Goal: Task Accomplishment & Management: Use online tool/utility

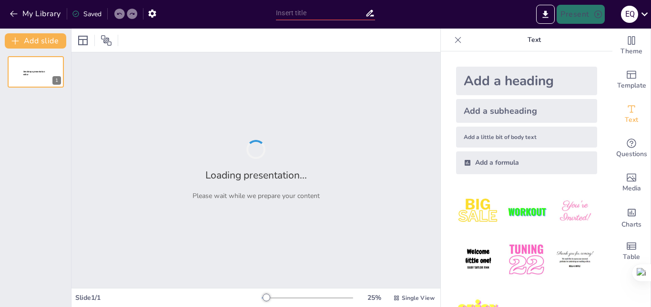
type input "Imported Reglamento_Voley.pptx"
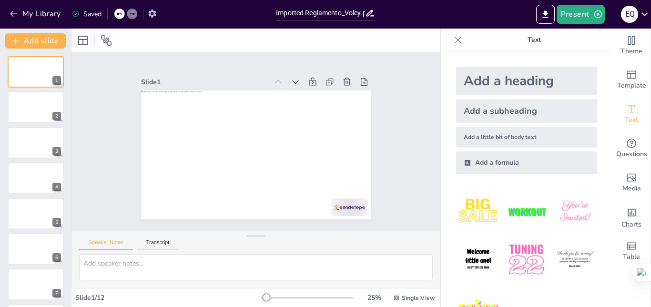
click at [152, 13] on icon "button" at bounding box center [152, 14] width 10 height 10
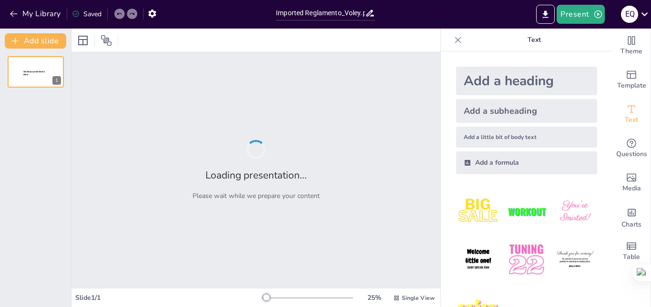
type input "Imported Reglamento_Voley.pptx"
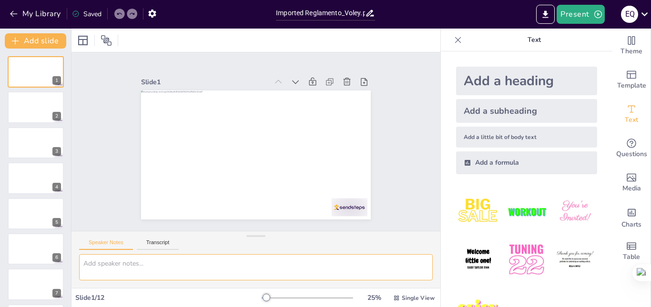
click at [185, 263] on textarea at bounding box center [255, 267] width 353 height 26
click at [393, 264] on textarea "necesito que le incluyas imagenes, algun grafico o memes deportivos para hacerl…" at bounding box center [255, 267] width 353 height 26
type textarea "necesito que le incluyas imagenes, algun grafico o memes deportivos para hacerl…"
click at [645, 10] on icon at bounding box center [644, 14] width 13 height 13
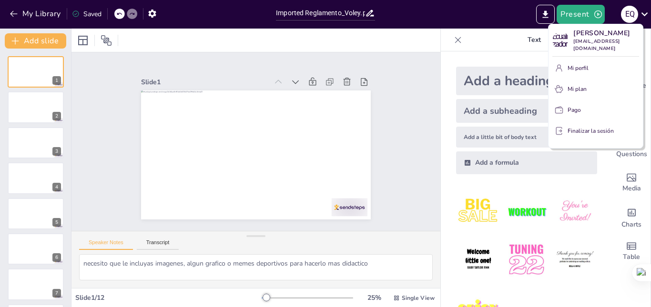
click at [641, 14] on div at bounding box center [325, 153] width 651 height 307
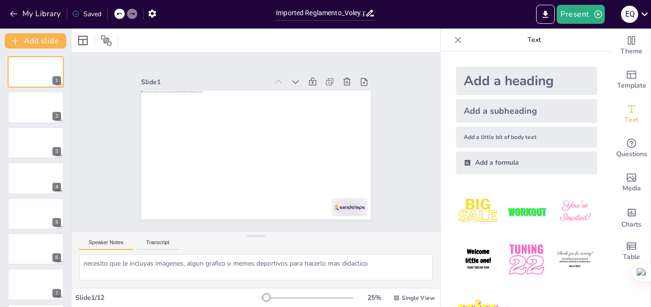
click at [115, 241] on button "Speaker Notes" at bounding box center [106, 245] width 54 height 10
click at [152, 242] on button "Transcript" at bounding box center [158, 245] width 42 height 10
click at [118, 245] on button "Speaker Notes" at bounding box center [106, 245] width 54 height 10
click at [532, 83] on div "Add a heading" at bounding box center [526, 81] width 141 height 29
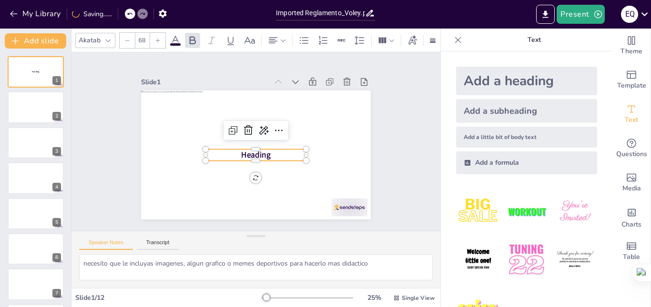
click at [129, 12] on div at bounding box center [136, 14] width 23 height 10
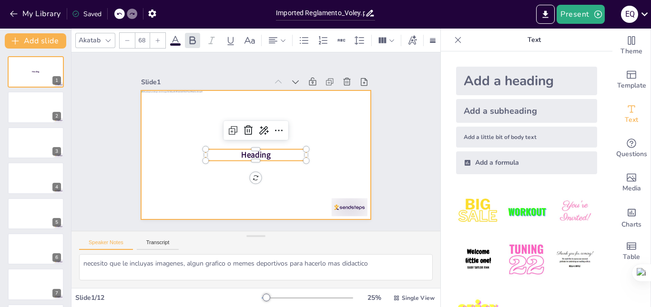
click at [306, 150] on div at bounding box center [256, 154] width 230 height 129
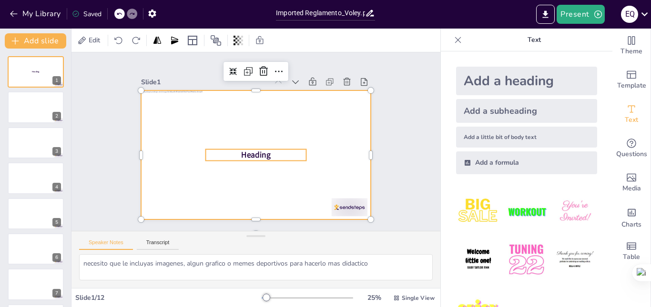
click at [289, 152] on p "Heading" at bounding box center [256, 155] width 100 height 11
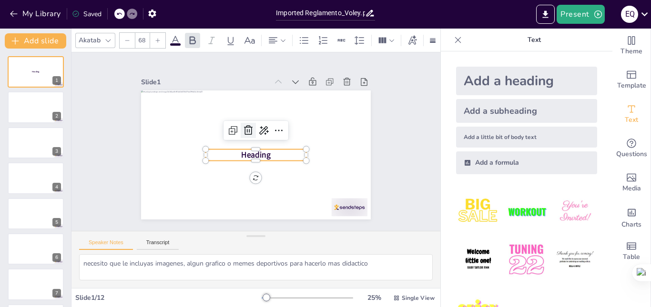
click at [242, 126] on icon at bounding box center [247, 130] width 11 height 11
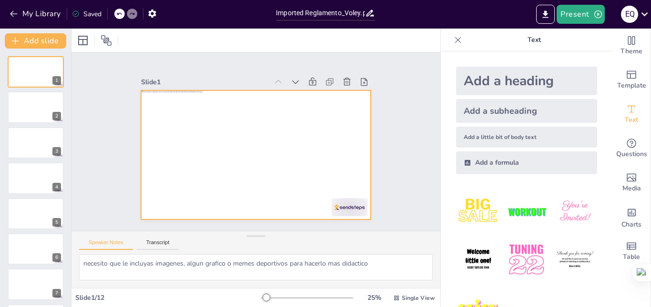
click at [347, 113] on div at bounding box center [256, 154] width 230 height 129
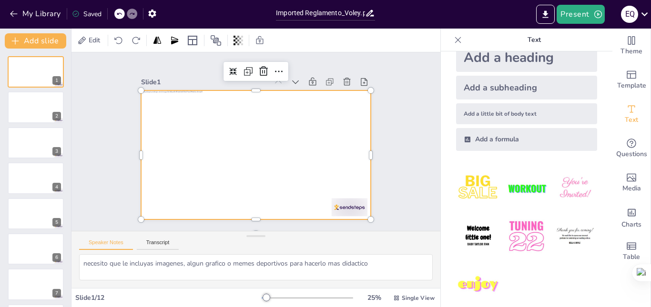
scroll to position [34, 0]
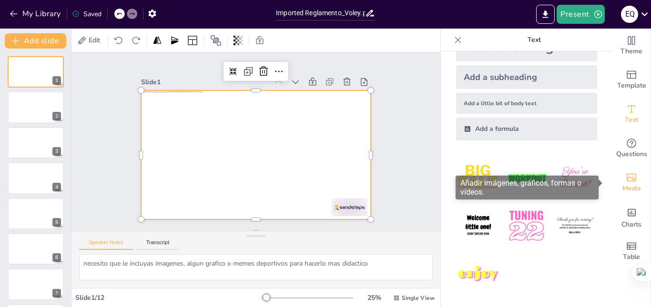
click at [622, 185] on span "Media" at bounding box center [631, 188] width 19 height 10
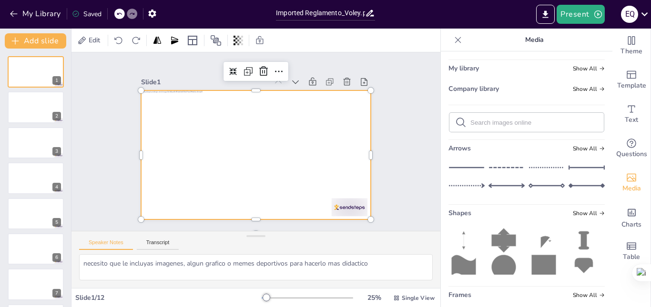
scroll to position [0, 0]
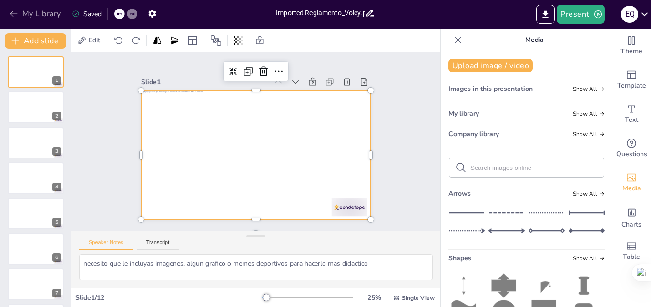
click at [40, 11] on button "My Library" at bounding box center [36, 13] width 58 height 15
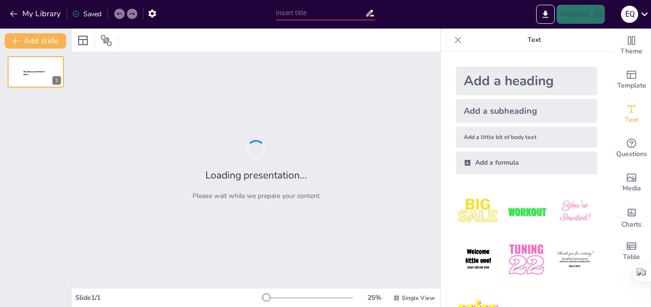
type input "Resumen Visual del Reglamento de Voleibol: Normas Clave y Curiosidades"
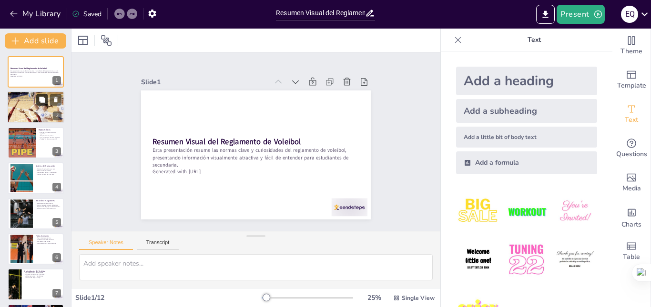
click at [42, 103] on icon at bounding box center [42, 100] width 7 height 7
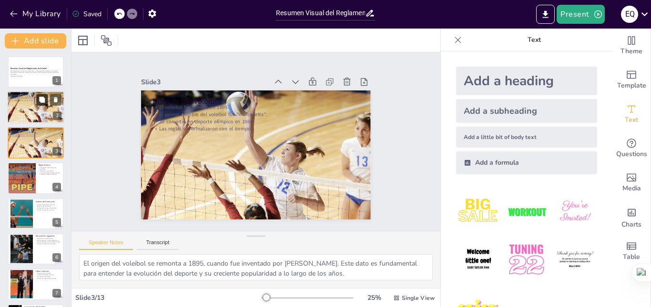
type textarea "El origen del voleibol se remonta a 1895, cuando fue inventado por William G. M…"
click at [33, 72] on p "Esta presentación resume las normas clave y curiosidades del reglamento de vole…" at bounding box center [35, 72] width 51 height 5
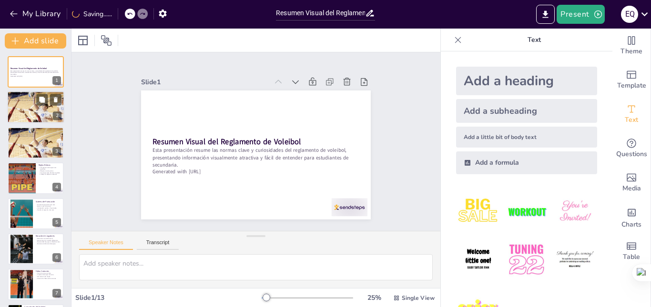
click at [27, 98] on p "Se convirtió en deporte olímpico en 1964." at bounding box center [35, 99] width 51 height 2
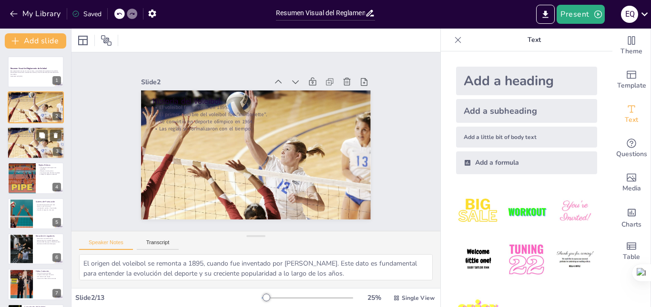
click at [20, 138] on div at bounding box center [35, 143] width 57 height 32
click at [23, 144] on div at bounding box center [35, 143] width 57 height 32
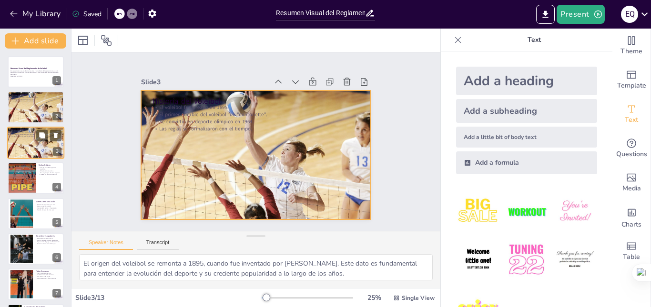
click at [25, 141] on div at bounding box center [35, 143] width 57 height 32
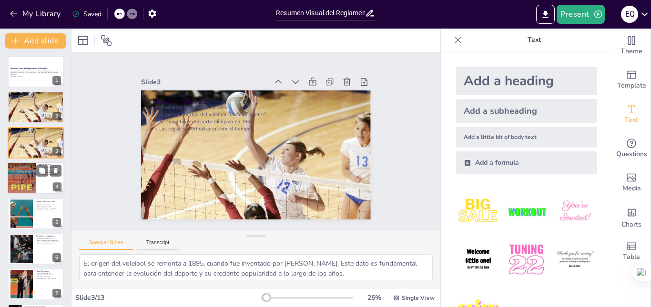
click at [26, 170] on div at bounding box center [21, 178] width 57 height 32
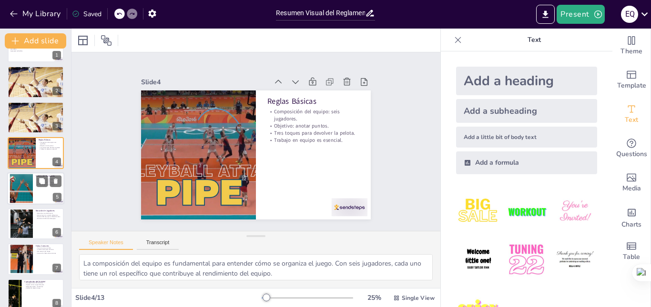
scroll to position [48, 0]
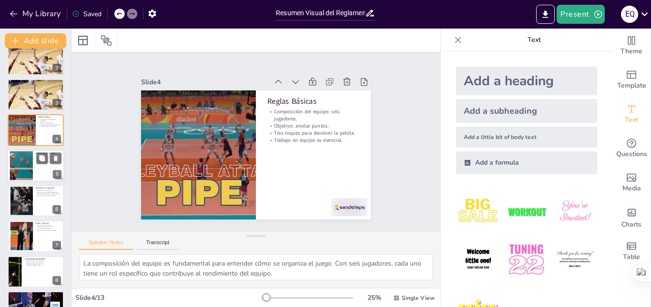
click at [27, 171] on div at bounding box center [21, 165] width 58 height 29
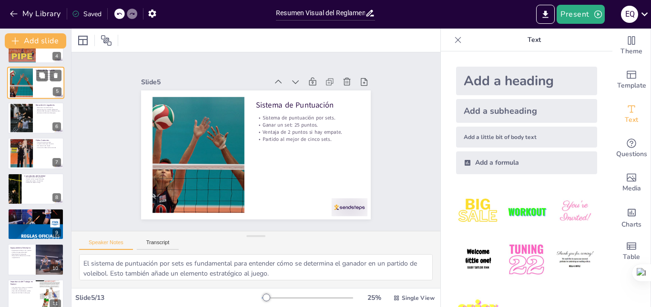
scroll to position [213, 0]
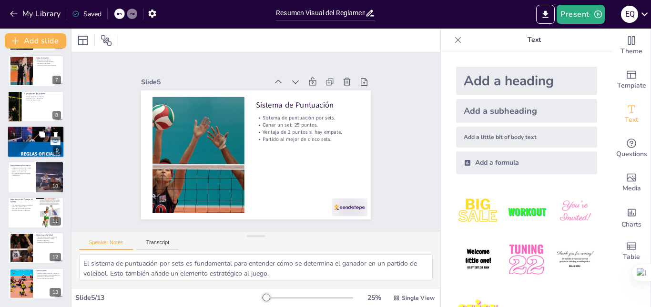
click at [26, 147] on div at bounding box center [35, 141] width 57 height 81
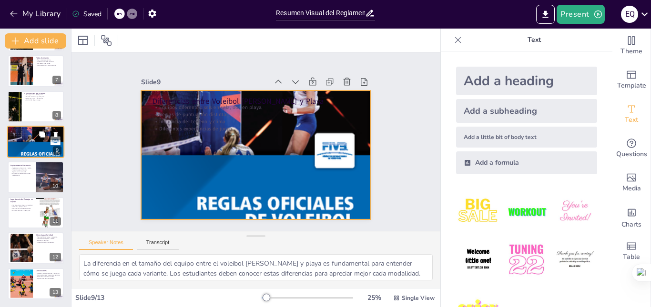
click at [25, 150] on div at bounding box center [35, 141] width 57 height 81
click at [30, 152] on div at bounding box center [35, 141] width 57 height 81
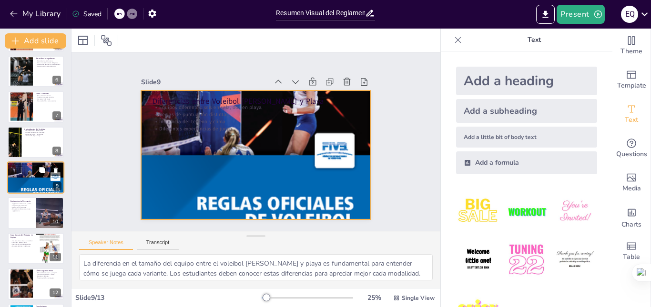
click at [30, 180] on div at bounding box center [35, 177] width 57 height 81
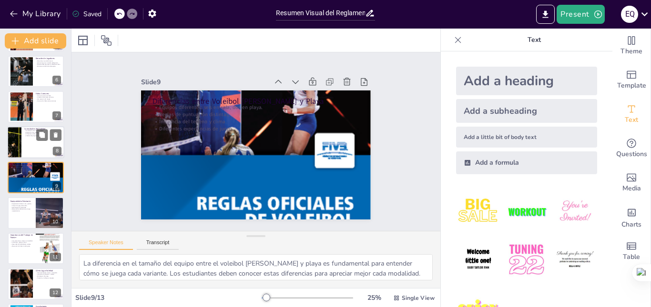
click at [25, 146] on div at bounding box center [35, 142] width 57 height 32
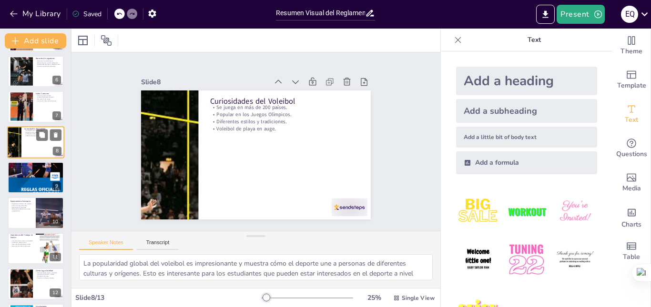
scroll to position [142, 0]
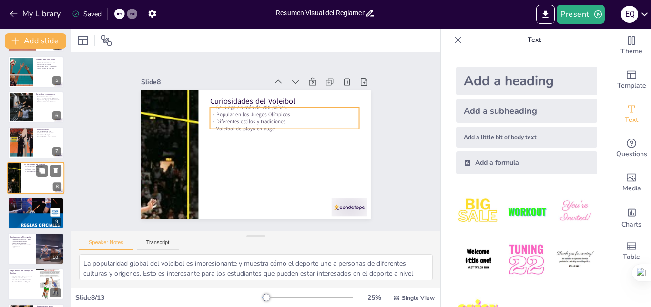
click at [25, 170] on p "Voleibol de playa en auge." at bounding box center [42, 171] width 37 height 2
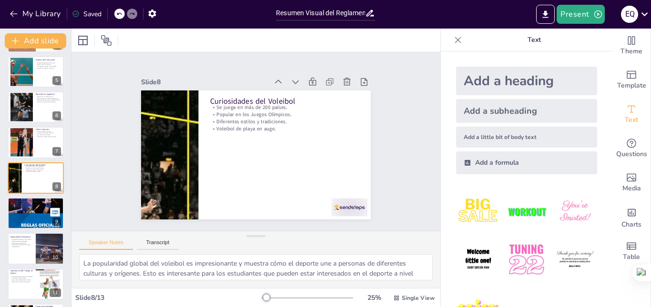
scroll to position [213, 0]
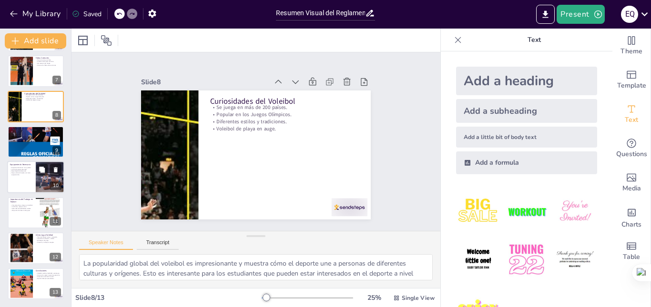
click at [33, 179] on div at bounding box center [35, 177] width 57 height 32
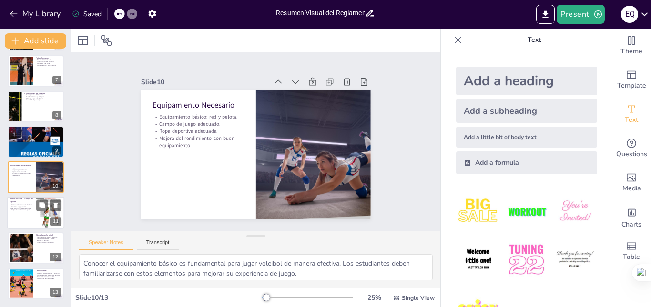
click at [26, 219] on div at bounding box center [35, 213] width 57 height 32
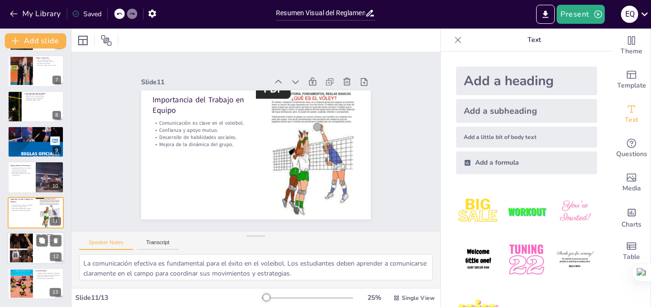
click at [25, 246] on div at bounding box center [21, 248] width 51 height 29
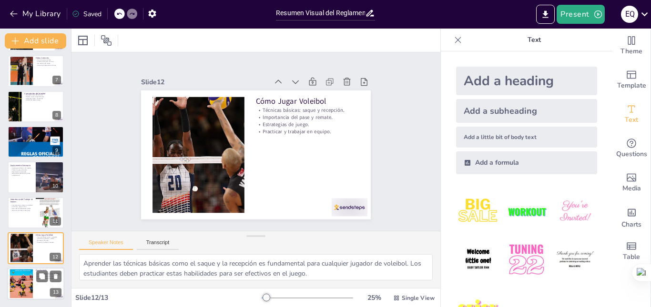
click at [27, 286] on div at bounding box center [21, 283] width 40 height 29
type textarea "La combinación de habilidad y estrategia en el voleibol lo convierte en un depo…"
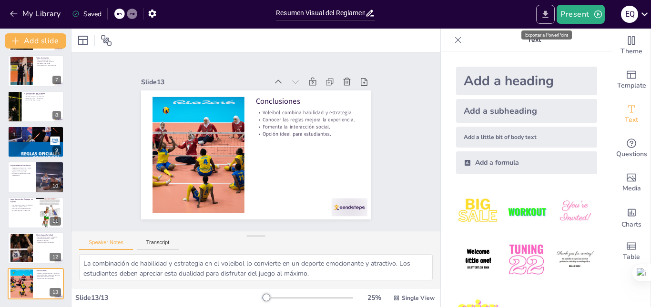
click at [542, 16] on icon "Export to PowerPoint" at bounding box center [545, 15] width 10 height 10
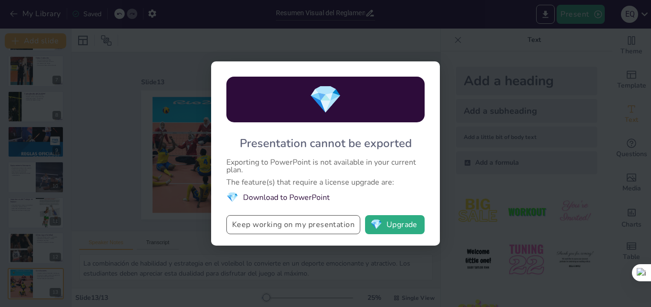
click at [281, 223] on button "Keep working on my presentation" at bounding box center [293, 224] width 134 height 19
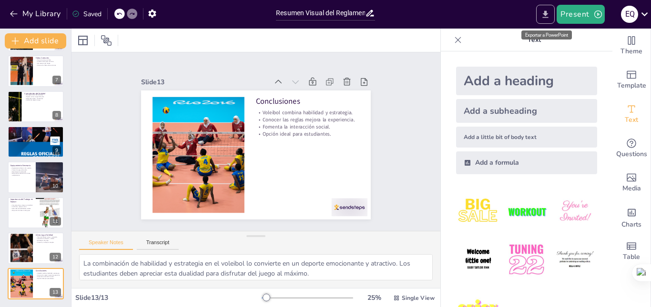
click at [545, 21] on button "Export to PowerPoint" at bounding box center [545, 14] width 19 height 19
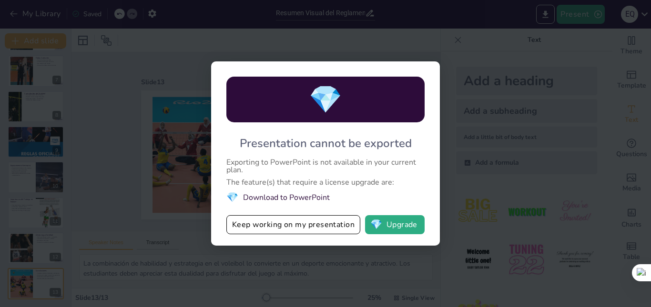
click at [572, 94] on div "💎 Presentation cannot be exported Exporting to PowerPoint is not available in y…" at bounding box center [325, 153] width 651 height 307
click at [318, 227] on button "Keep working on my presentation" at bounding box center [293, 224] width 134 height 19
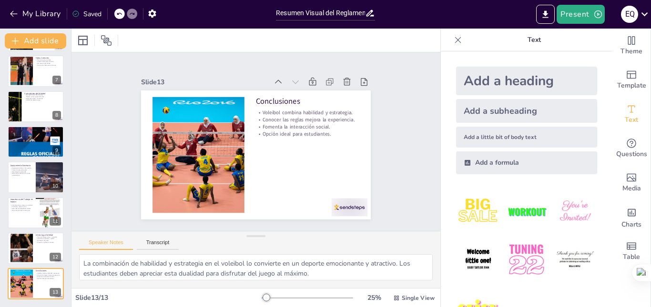
click at [85, 12] on div "Saved" at bounding box center [87, 14] width 30 height 9
click at [325, 77] on icon at bounding box center [330, 82] width 10 height 10
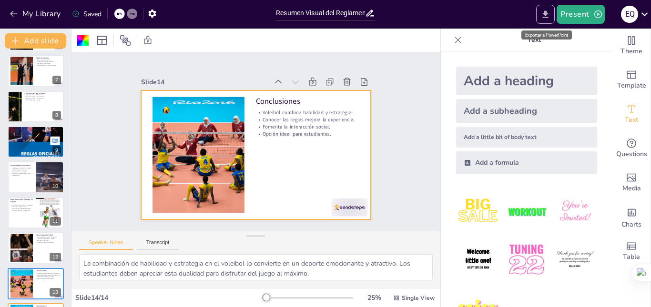
click at [546, 18] on icon "Export to PowerPoint" at bounding box center [545, 13] width 6 height 7
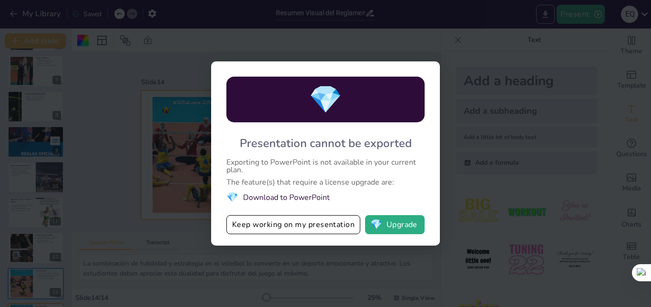
click at [546, 11] on div "💎 Presentation cannot be exported Exporting to PowerPoint is not available in y…" at bounding box center [325, 153] width 651 height 307
click at [381, 227] on span "💎" at bounding box center [376, 225] width 12 height 10
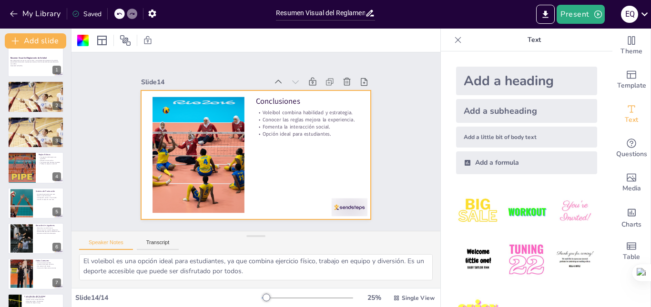
scroll to position [0, 0]
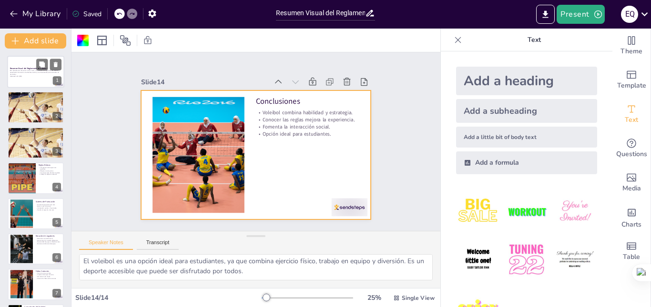
click at [18, 72] on p "Esta presentación resume las normas clave y curiosidades del reglamento de vole…" at bounding box center [35, 72] width 51 height 5
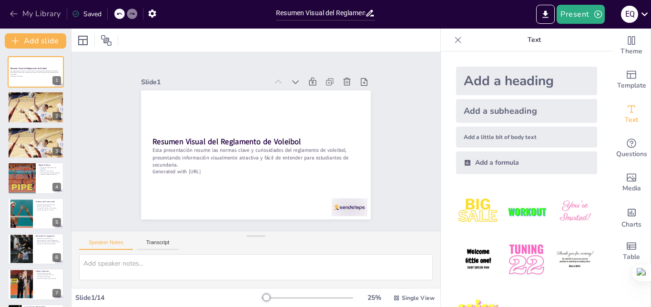
click at [22, 8] on button "My Library" at bounding box center [36, 13] width 58 height 15
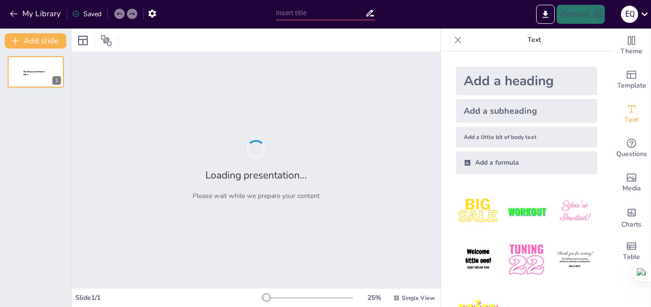
type input "Resumen Visual del Reglamento de Voleibol: Normas Clave y Curiosidades"
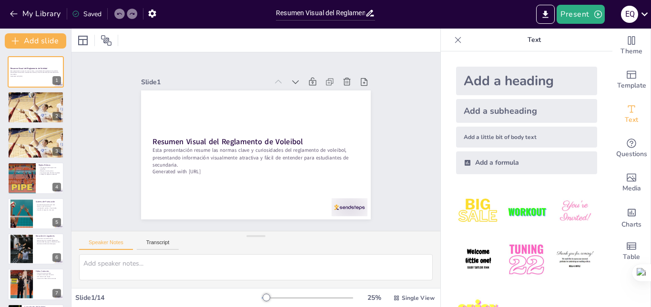
click at [292, 80] on icon at bounding box center [295, 82] width 7 height 4
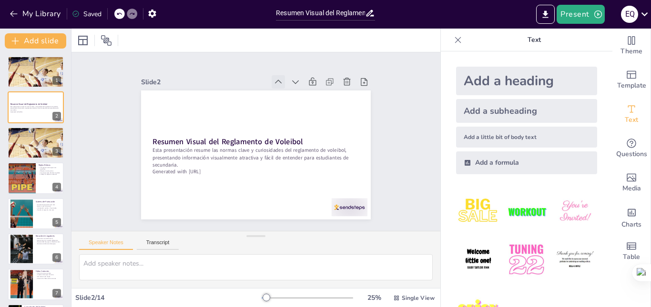
click at [273, 79] on icon at bounding box center [278, 82] width 10 height 10
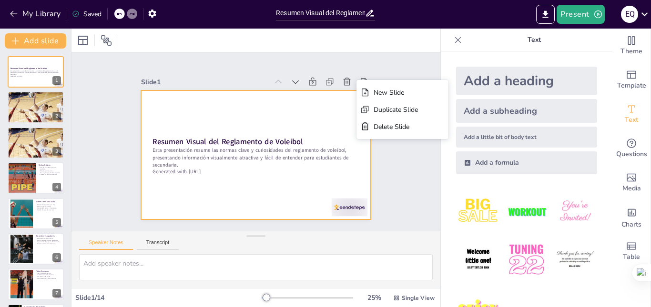
click at [217, 115] on div at bounding box center [256, 154] width 230 height 129
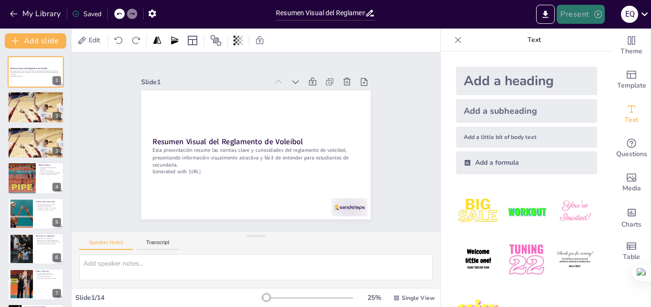
click at [586, 12] on button "Present" at bounding box center [580, 14] width 48 height 19
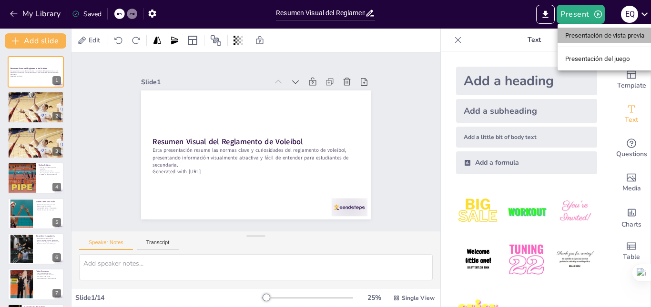
click at [611, 36] on font "Presentación de vista previa" at bounding box center [605, 35] width 80 height 7
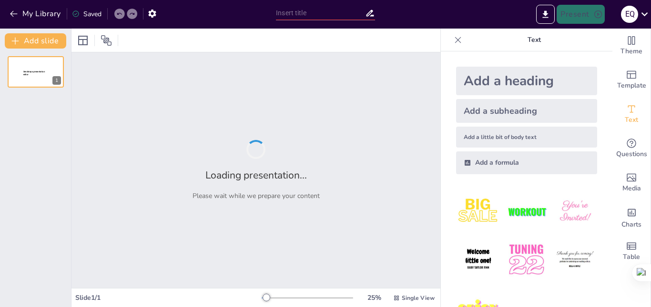
type input "Resumen Visual del Reglamento de Voleibol: Normas Clave y Curiosidades"
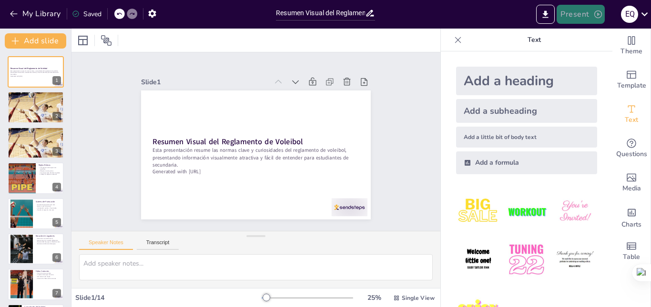
click at [592, 11] on button "Present" at bounding box center [580, 14] width 48 height 19
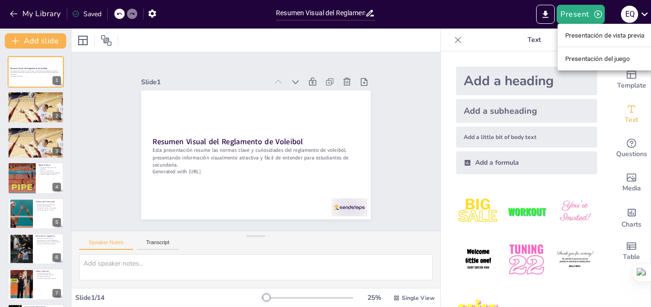
click at [588, 35] on font "Presentación de vista previa" at bounding box center [605, 35] width 80 height 7
